Goal: Communication & Community: Answer question/provide support

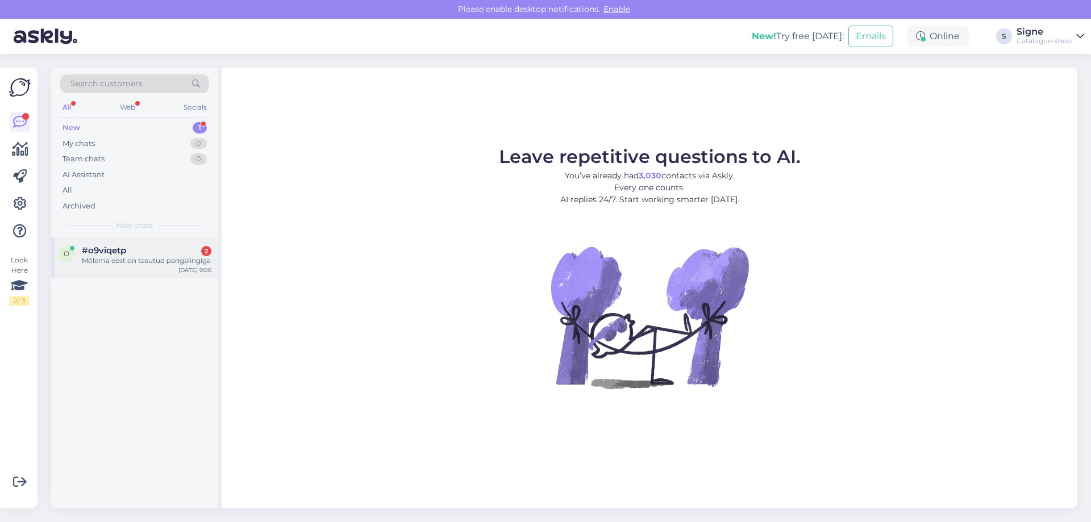
click at [99, 266] on div "Mõlema eest on tasutud pangalingiga" at bounding box center [147, 261] width 130 height 10
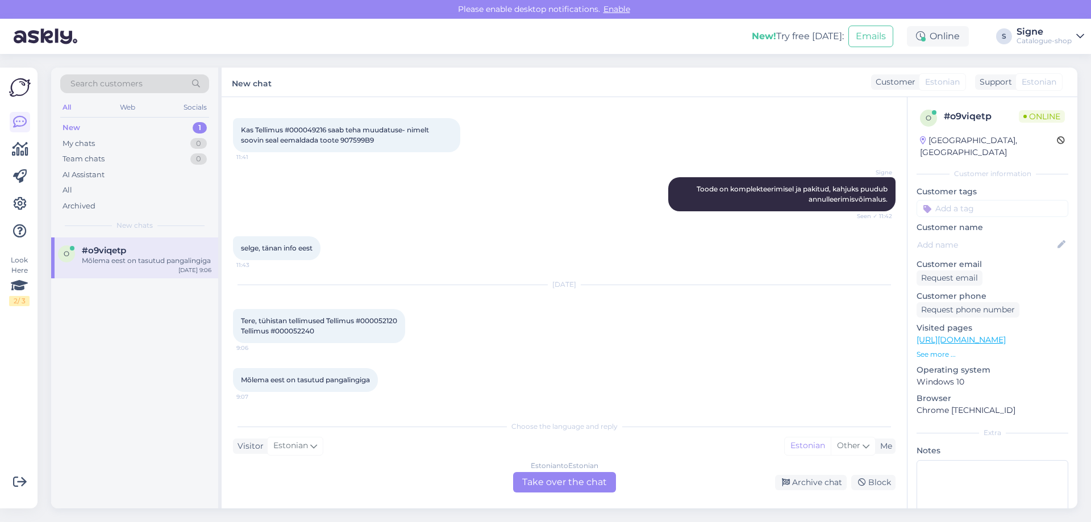
click at [578, 483] on div "Estonian to Estonian Take over the chat" at bounding box center [564, 482] width 103 height 20
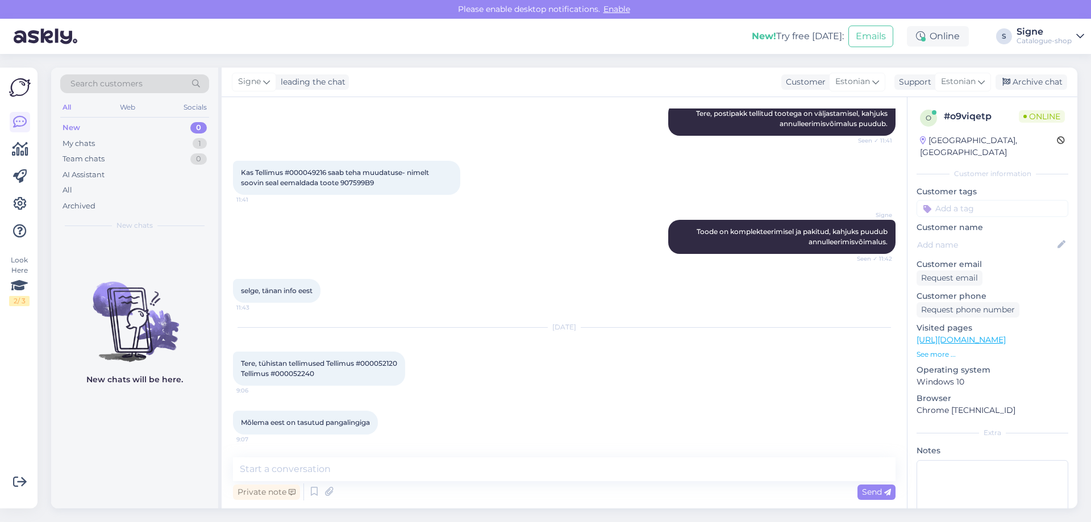
click at [365, 362] on span "Tere, tühistan tellimused Tellimus #000052120 Tellimus #000052240" at bounding box center [319, 368] width 156 height 19
drag, startPoint x: 365, startPoint y: 365, endPoint x: 401, endPoint y: 362, distance: 36.5
click at [401, 362] on div "Tere, tühistan tellimused Tellimus #000052120 Tellimus #000052240 9:06" at bounding box center [319, 369] width 172 height 34
copy span "000052120"
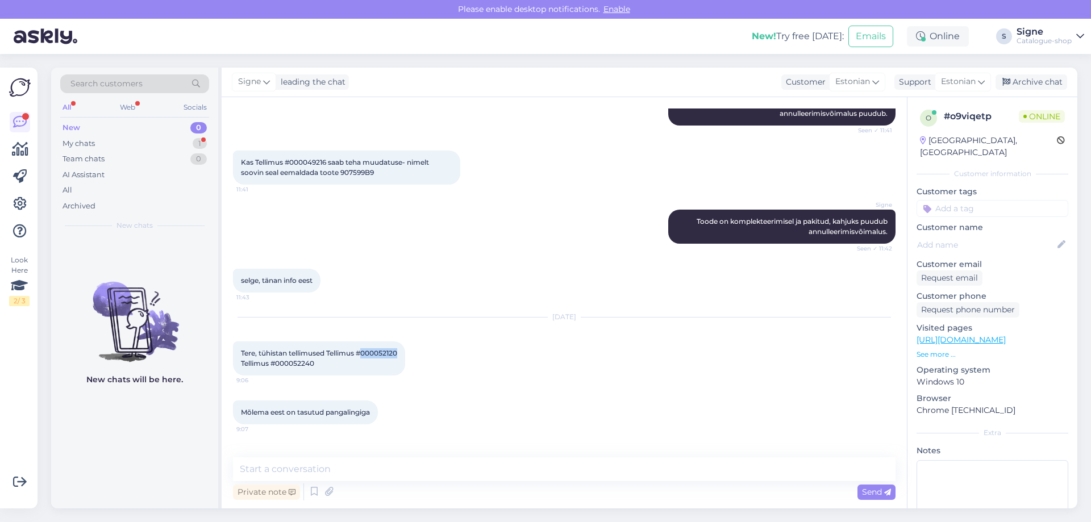
scroll to position [1935, 0]
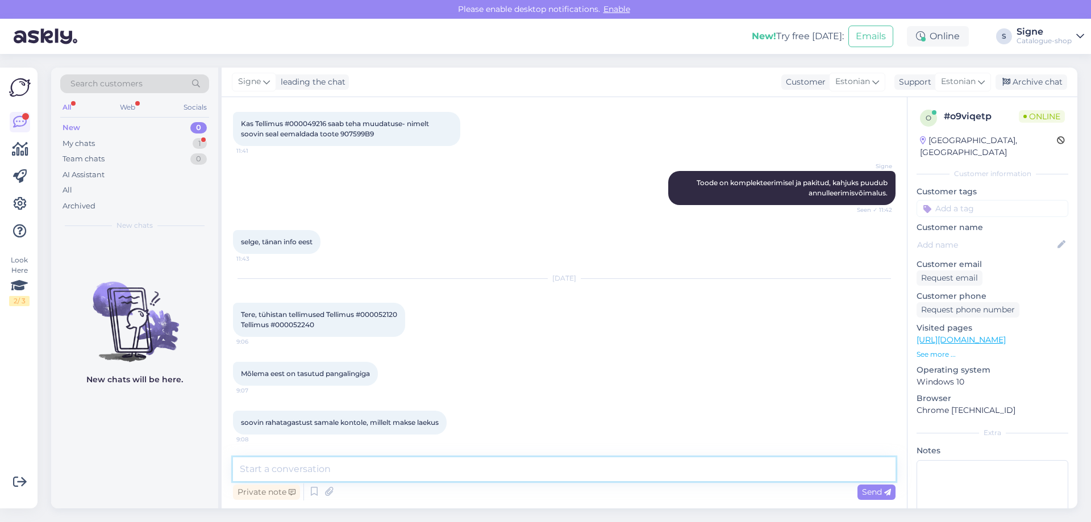
click at [298, 468] on textarea at bounding box center [564, 469] width 662 height 24
type textarea "Tere, tellimused on annulleeritud."
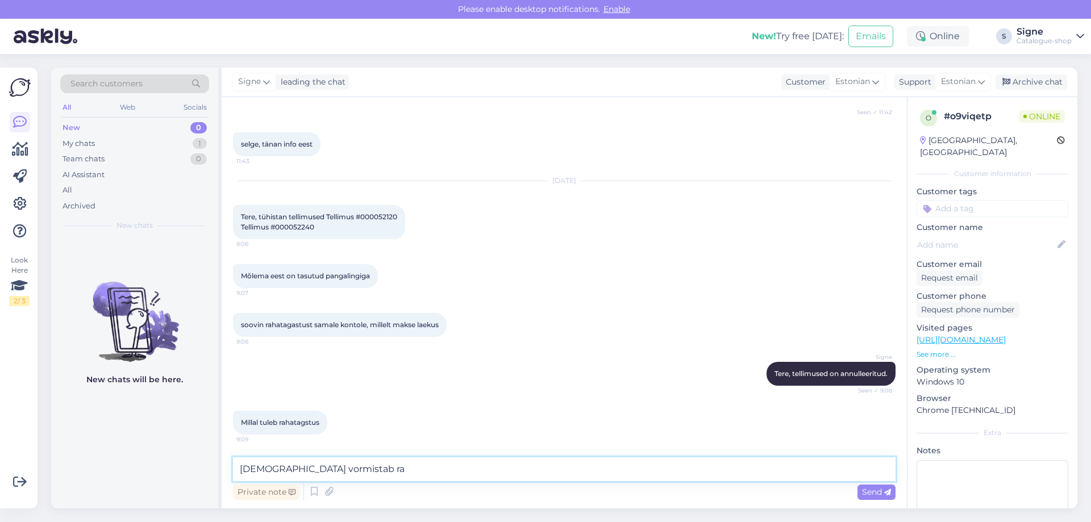
scroll to position [2032, 0]
type textarea "[DEMOGRAPHIC_DATA] vormistab rahatagastused teie arveldusarvele."
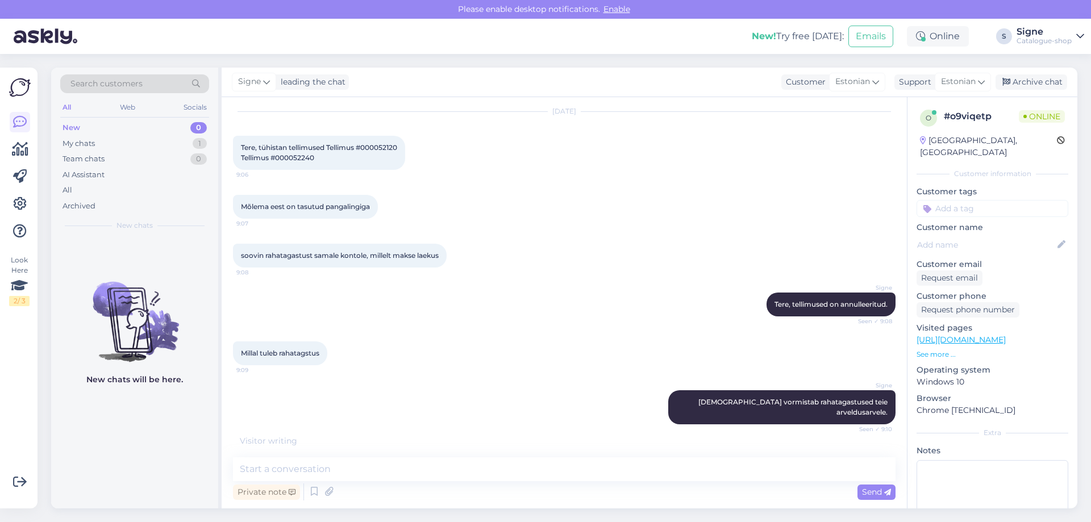
click at [290, 358] on div "Millal tuleb rahatagstus 9:09" at bounding box center [280, 353] width 94 height 24
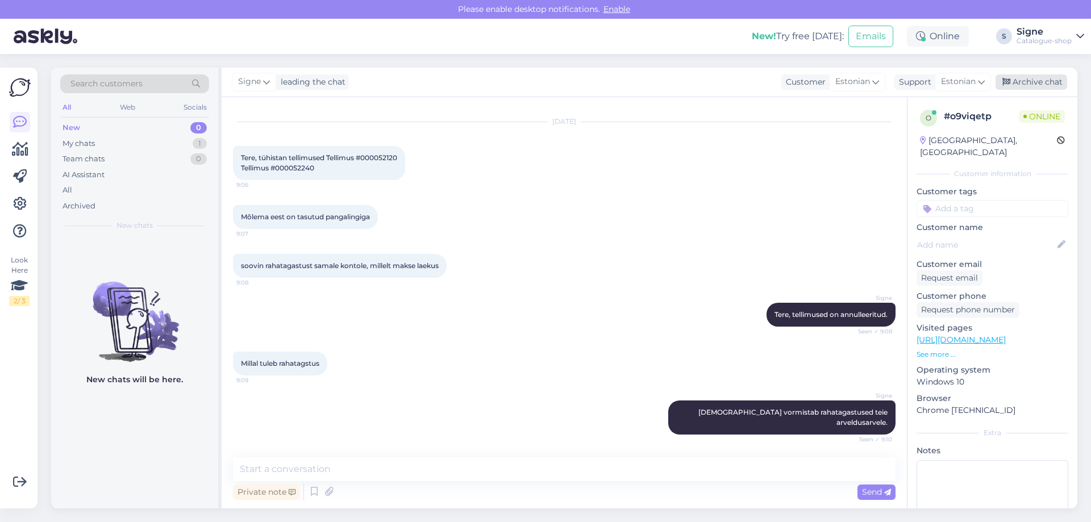
click at [1033, 82] on div "Archive chat" at bounding box center [1031, 81] width 72 height 15
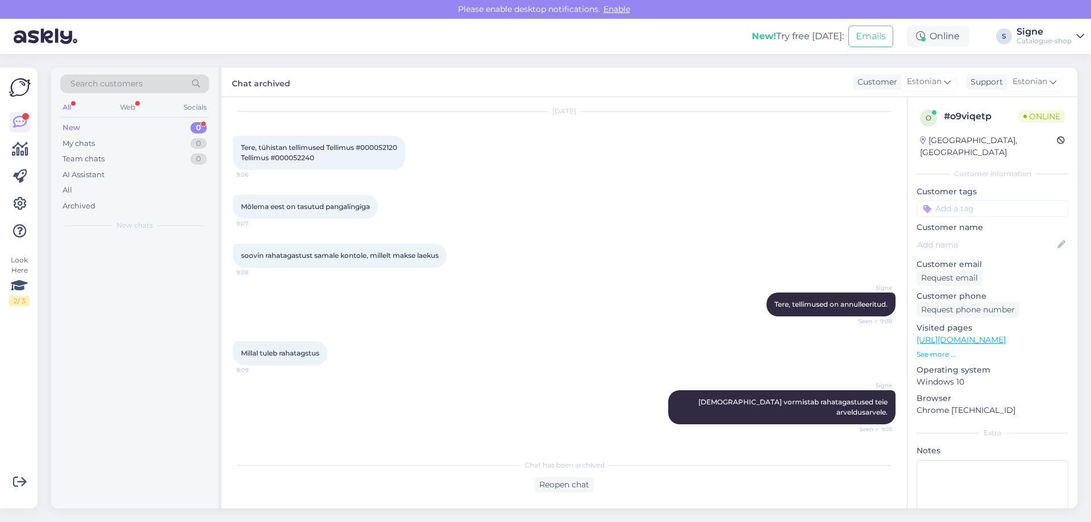
scroll to position [2144, 0]
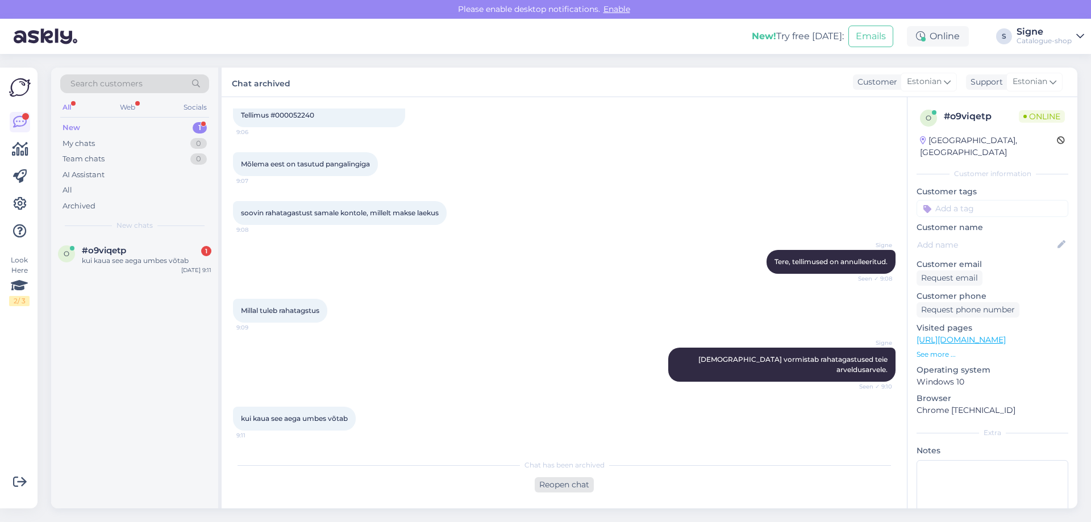
drag, startPoint x: 557, startPoint y: 479, endPoint x: 557, endPoint y: 485, distance: 6.2
click at [557, 480] on div "Reopen chat" at bounding box center [563, 484] width 59 height 15
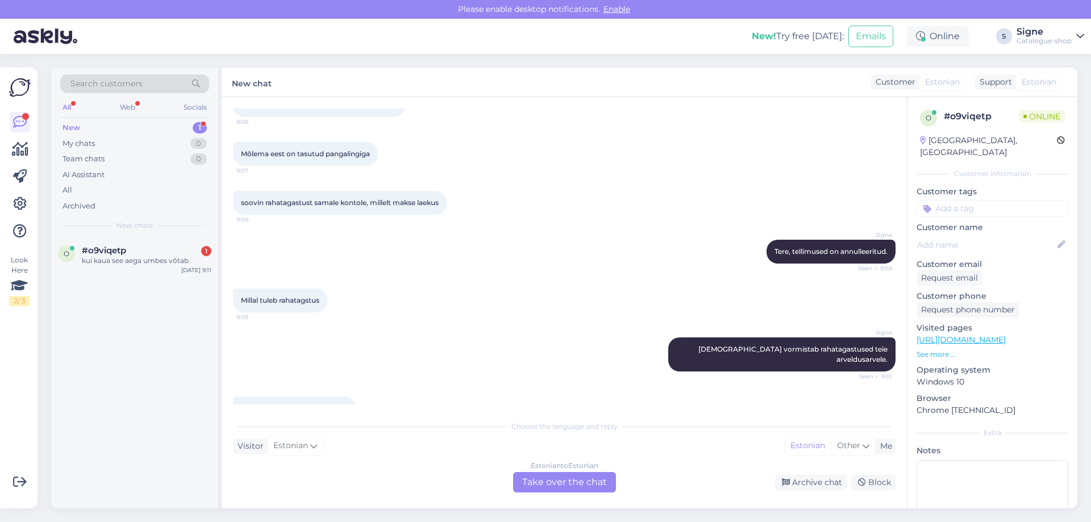
click at [580, 487] on div "Estonian to Estonian Take over the chat" at bounding box center [564, 482] width 103 height 20
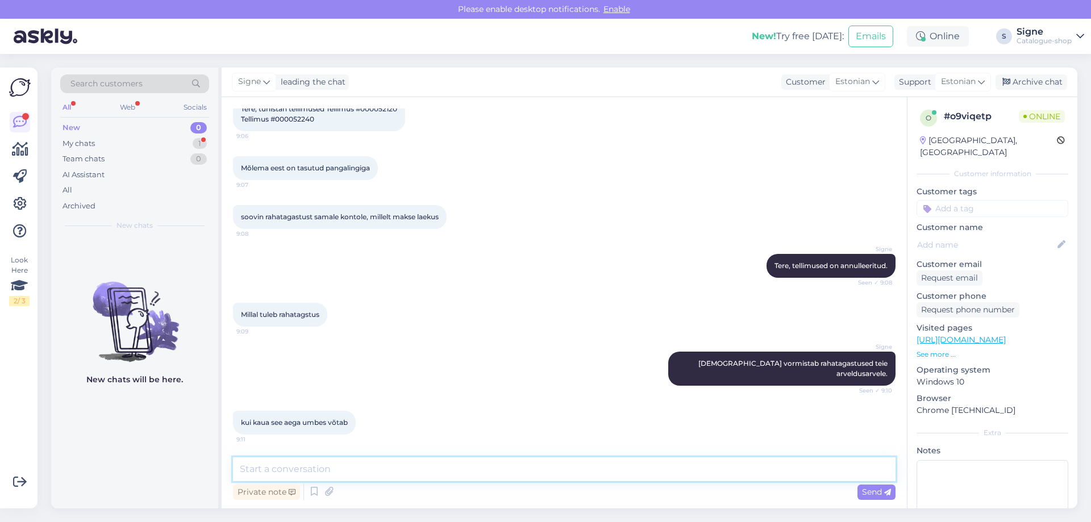
click at [339, 467] on textarea at bounding box center [564, 469] width 662 height 24
type textarea "Lähipäevade jooksul teostatakse ülekanded."
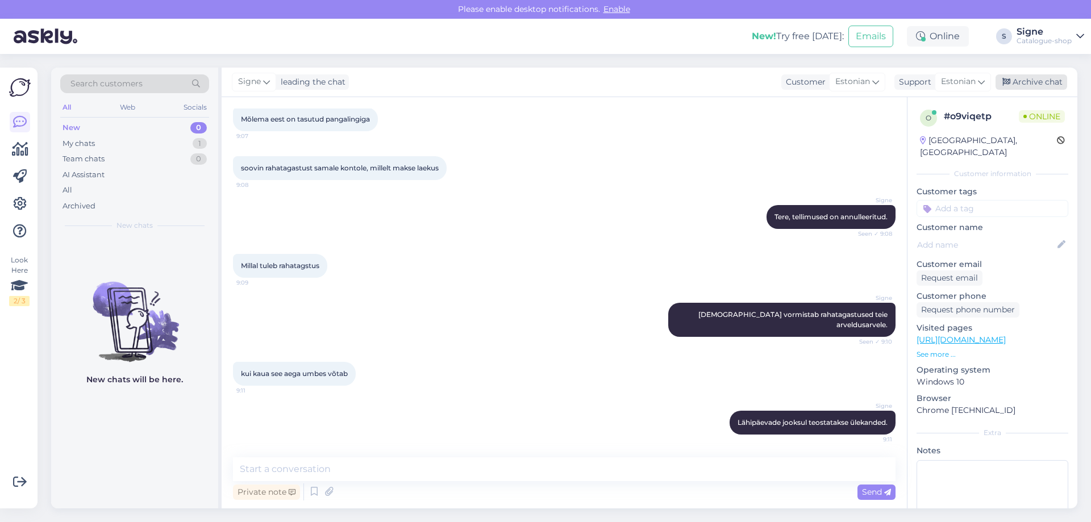
click at [1035, 85] on div "Archive chat" at bounding box center [1031, 81] width 72 height 15
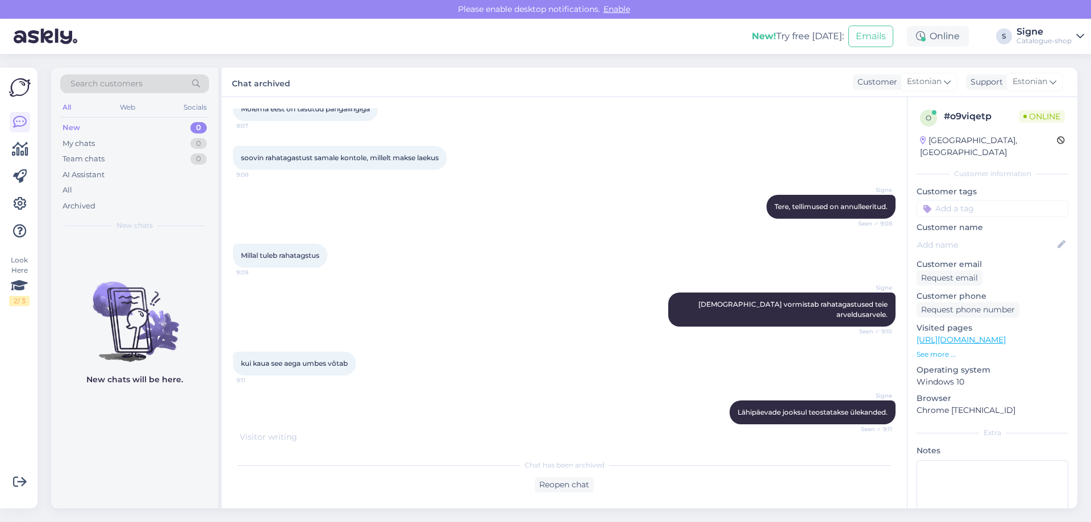
scroll to position [2242, 0]
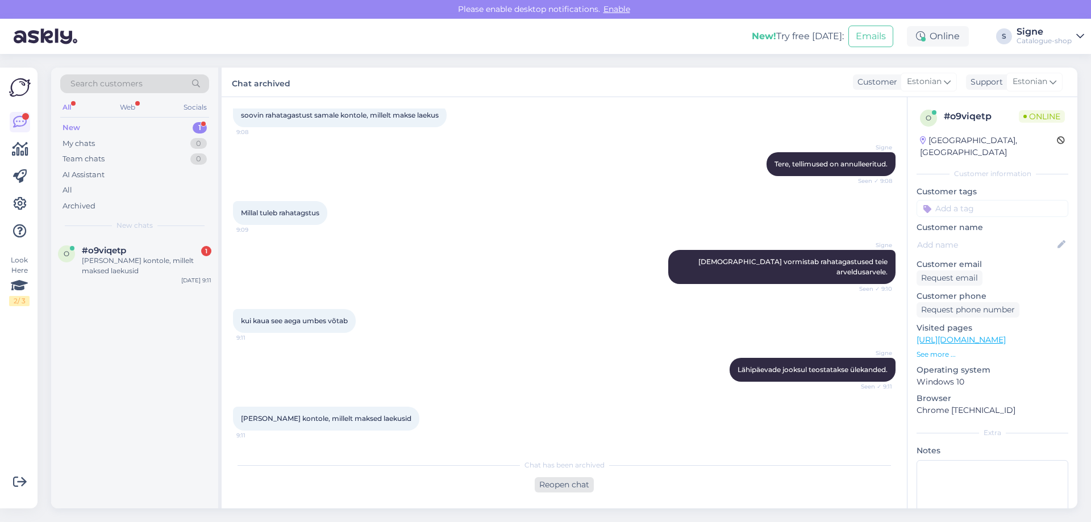
click at [584, 483] on div "Reopen chat" at bounding box center [563, 484] width 59 height 15
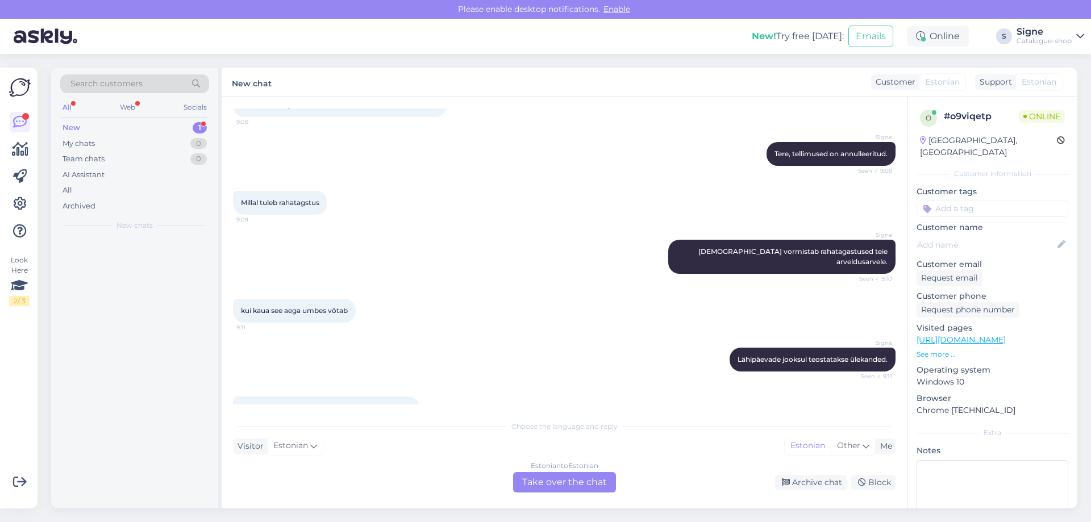
scroll to position [2254, 0]
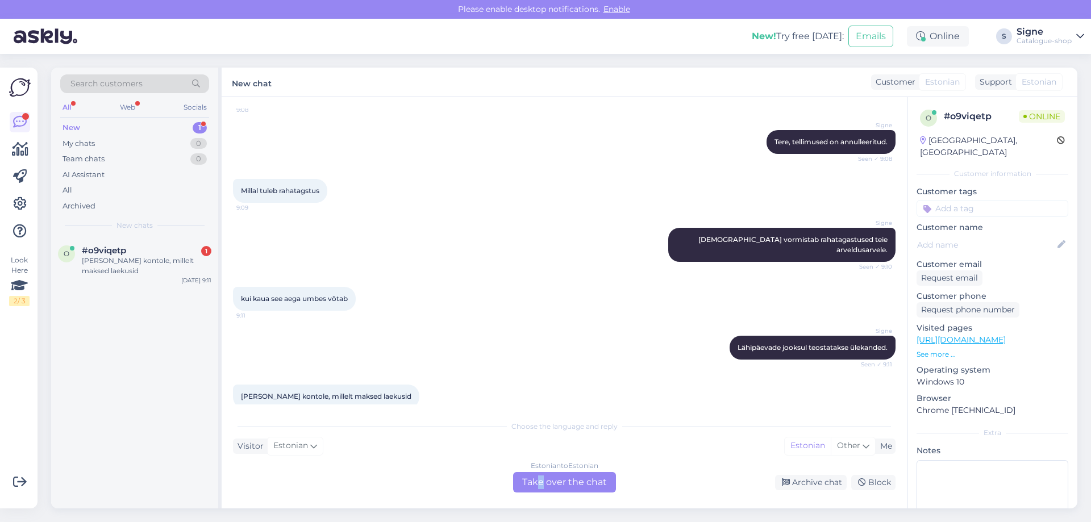
drag, startPoint x: 540, startPoint y: 483, endPoint x: 545, endPoint y: 480, distance: 5.8
click at [541, 483] on div "Estonian to Estonian Take over the chat" at bounding box center [564, 482] width 103 height 20
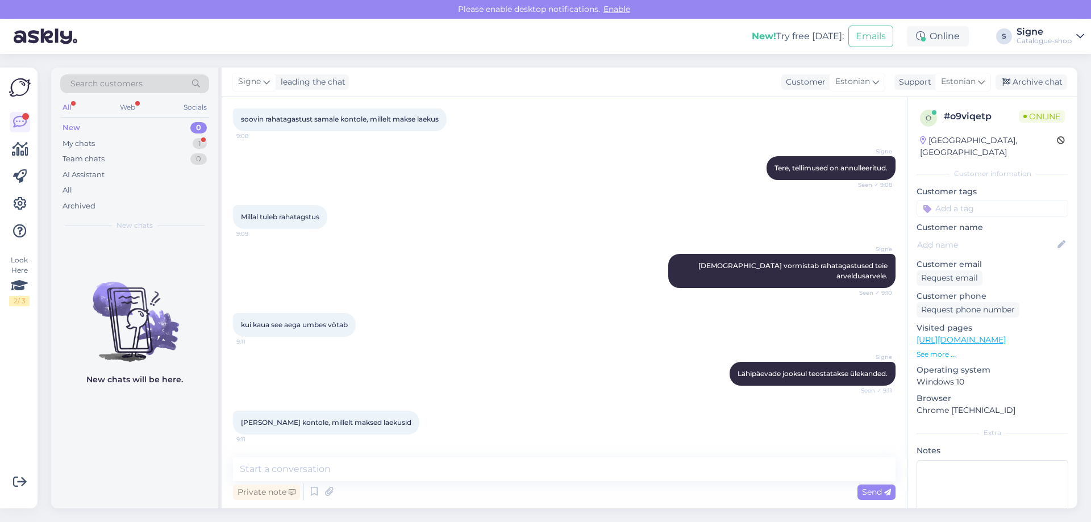
scroll to position [2238, 0]
click at [276, 457] on textarea at bounding box center [564, 469] width 662 height 24
type textarea "ja, ikka."
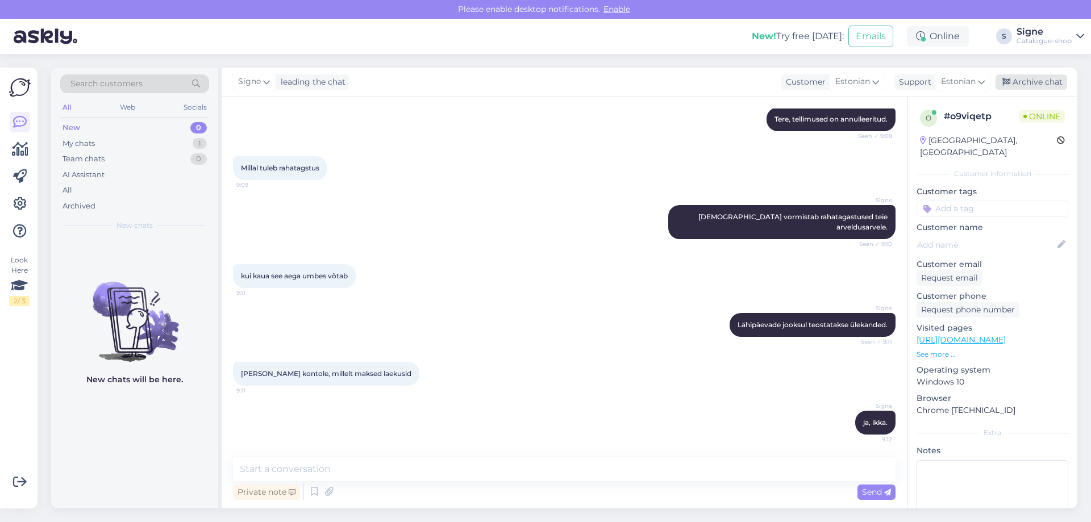
click at [1042, 84] on div "Archive chat" at bounding box center [1031, 81] width 72 height 15
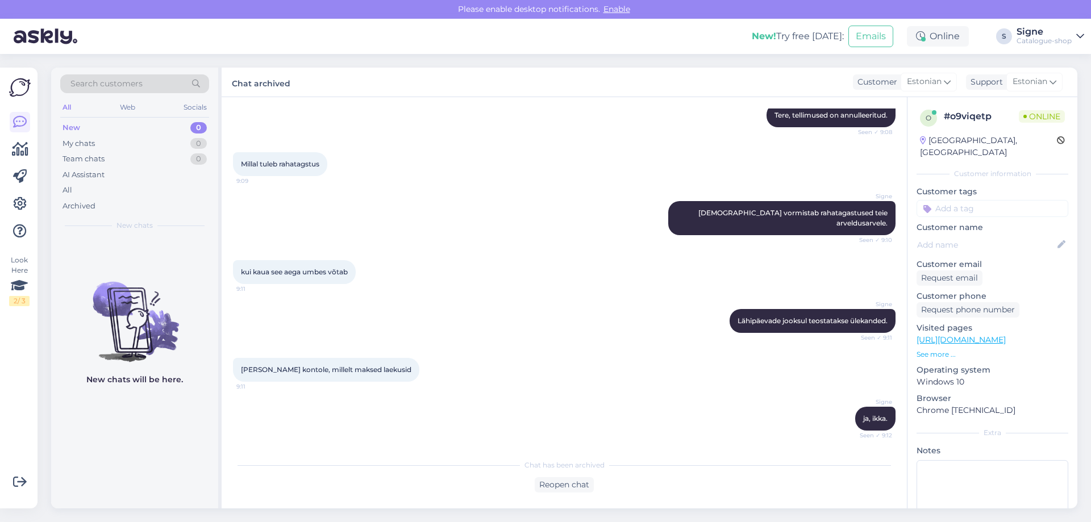
scroll to position [2340, 0]
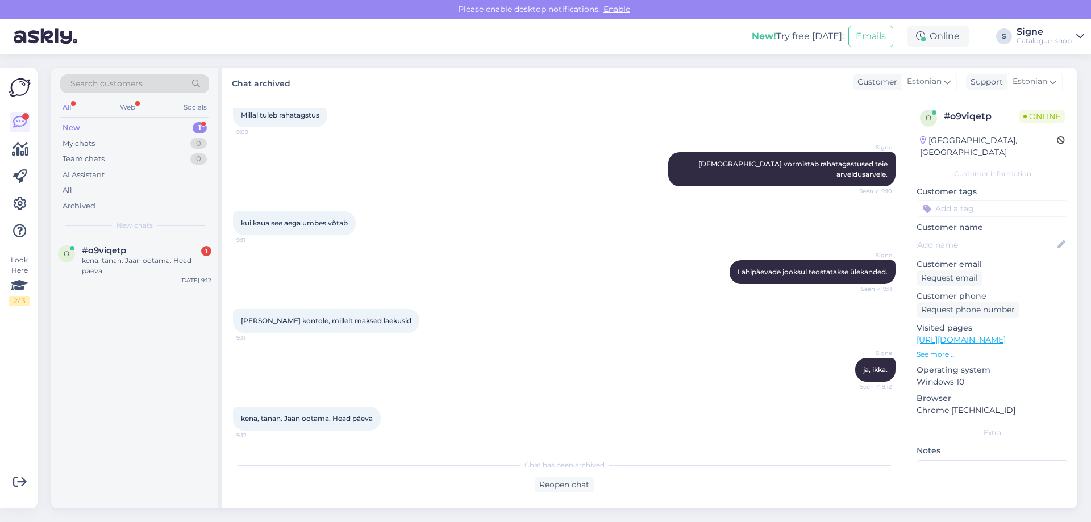
drag, startPoint x: 572, startPoint y: 489, endPoint x: 613, endPoint y: 452, distance: 55.5
click at [572, 486] on div "Reopen chat" at bounding box center [563, 484] width 59 height 15
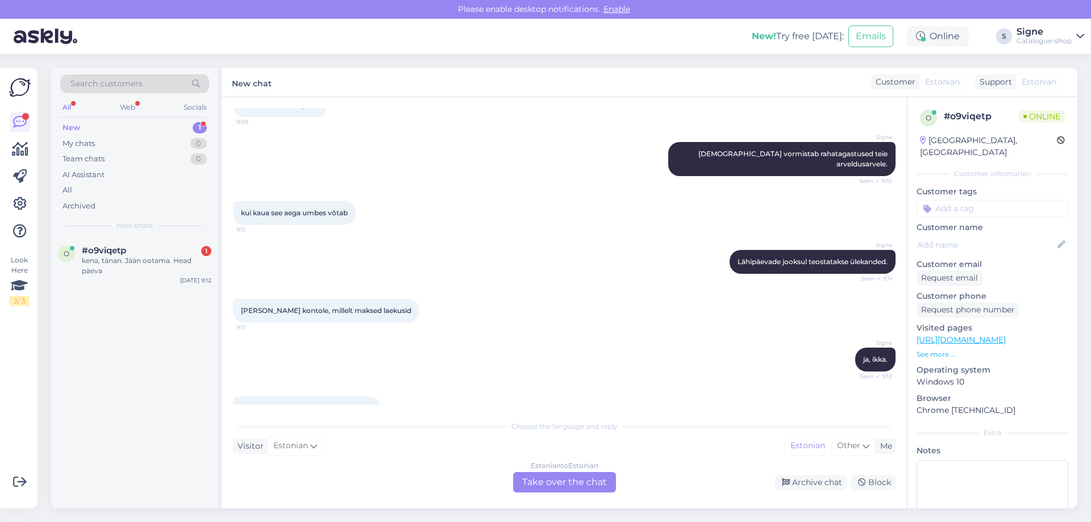
drag, startPoint x: 557, startPoint y: 486, endPoint x: 929, endPoint y: 175, distance: 484.7
click at [558, 485] on div "Estonian to Estonian Take over the chat" at bounding box center [564, 482] width 103 height 20
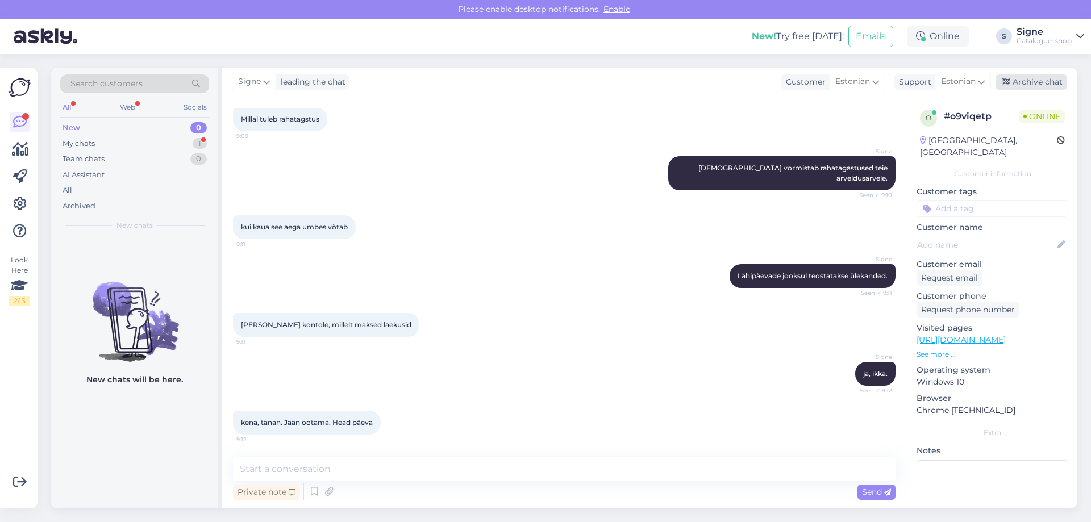
click at [1054, 82] on div "Archive chat" at bounding box center [1031, 81] width 72 height 15
